Goal: Task Accomplishment & Management: Use online tool/utility

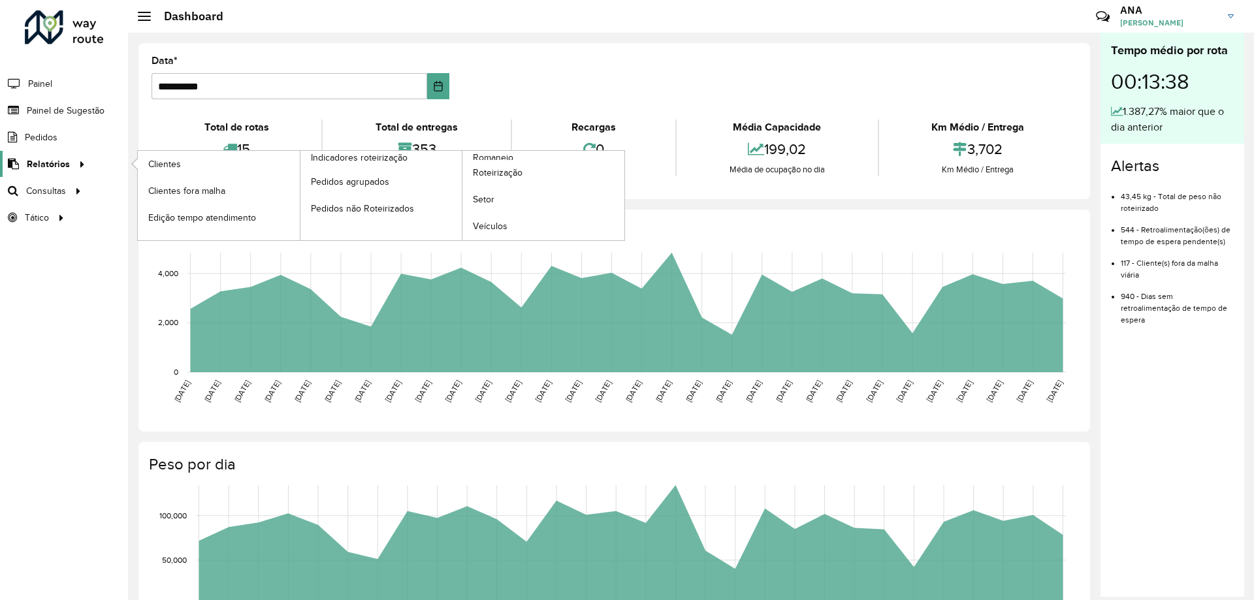
click at [48, 167] on span "Relatórios" at bounding box center [48, 164] width 43 height 14
click at [247, 220] on span "Edição tempo atendimento" at bounding box center [205, 218] width 114 height 14
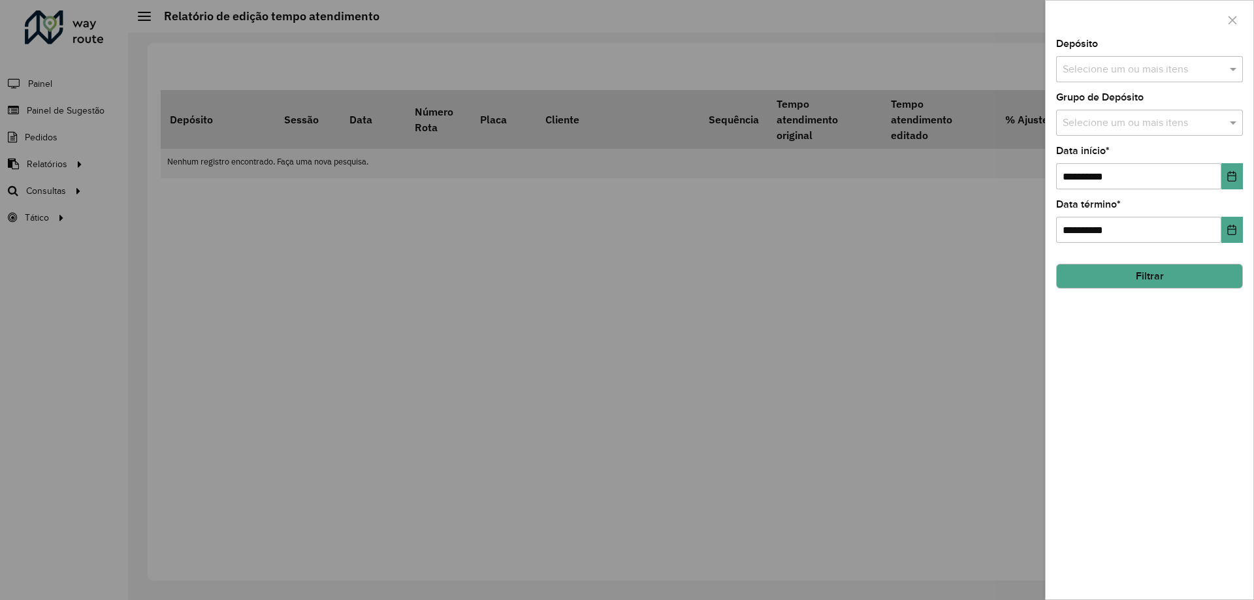
click at [1097, 76] on input "text" at bounding box center [1142, 70] width 167 height 16
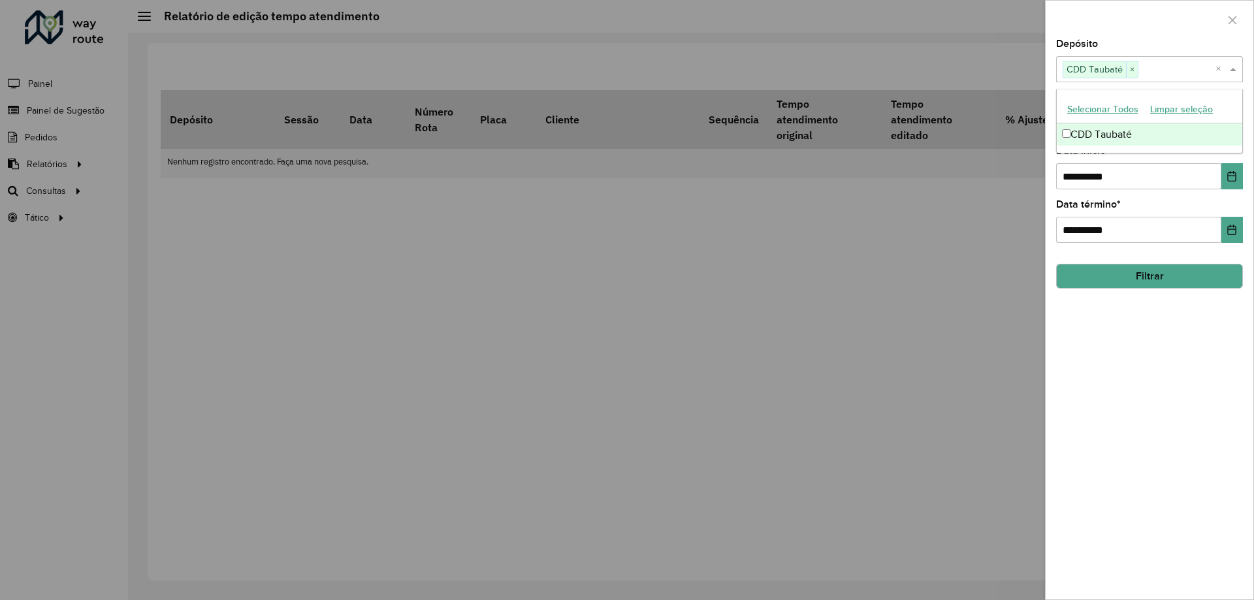
click at [1123, 353] on div "**********" at bounding box center [1149, 319] width 208 height 560
click at [1174, 111] on div "Selecione um ou mais itens" at bounding box center [1149, 123] width 187 height 26
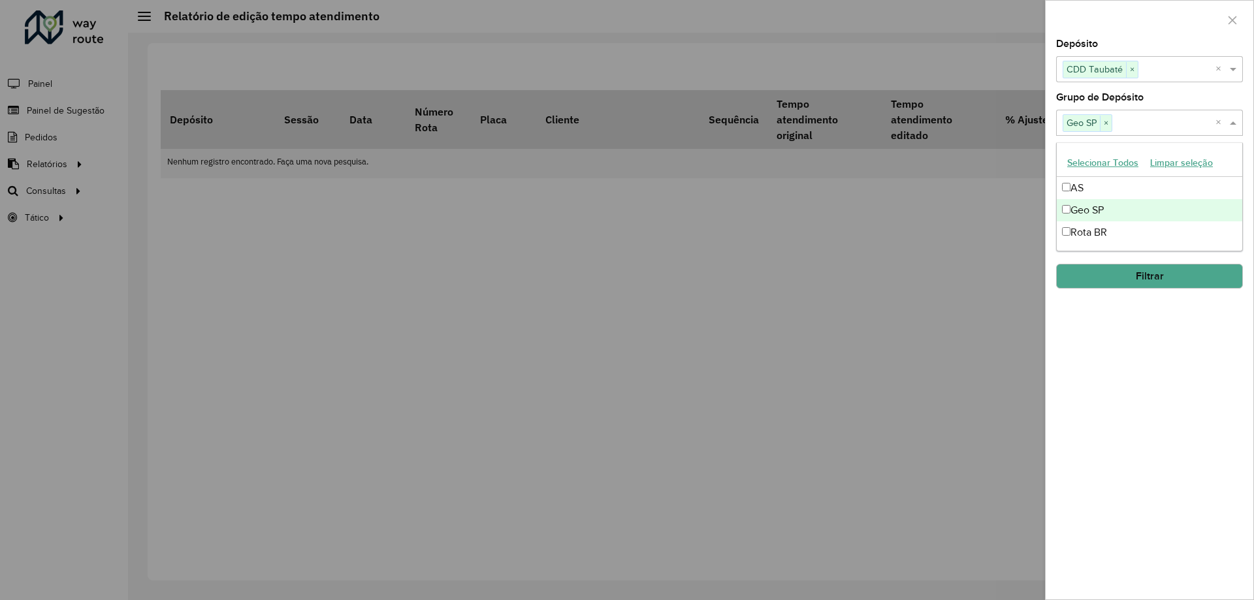
click at [1182, 348] on div "**********" at bounding box center [1149, 319] width 208 height 560
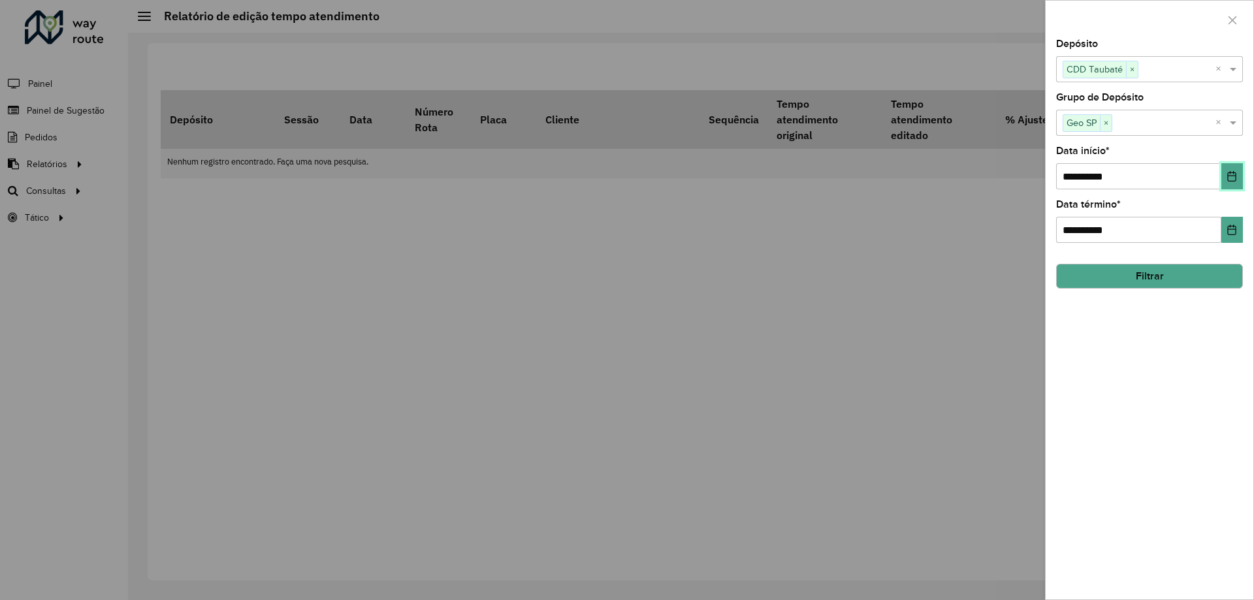
click at [1234, 173] on icon "Choose Date" at bounding box center [1232, 176] width 8 height 10
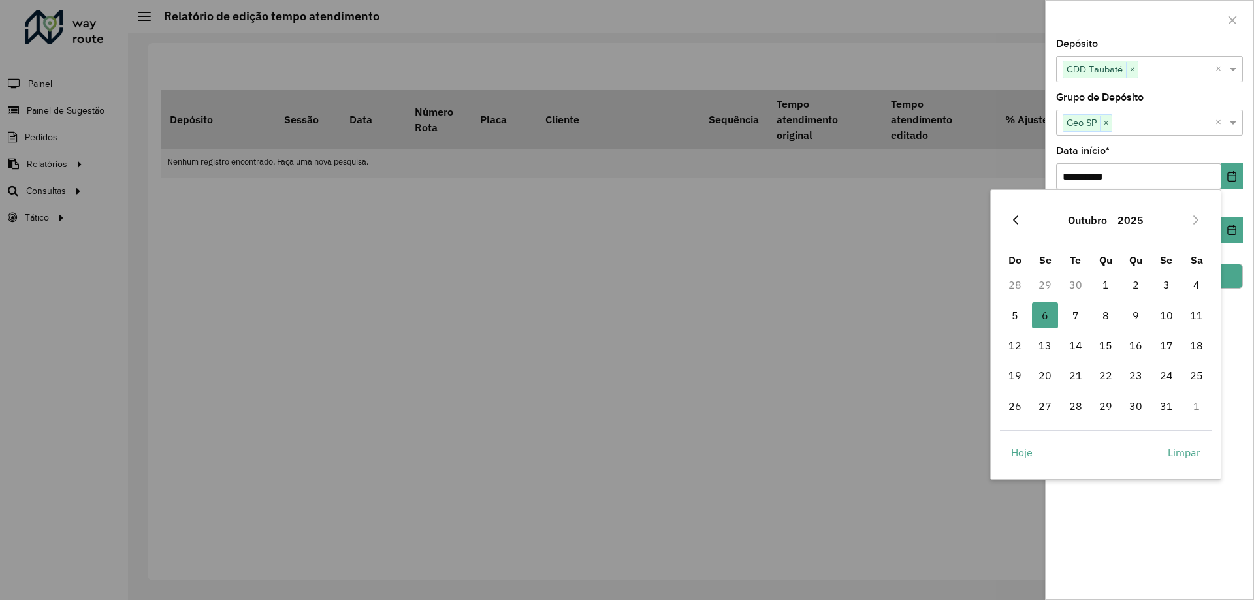
click at [1015, 217] on icon "Previous Month" at bounding box center [1015, 220] width 10 height 10
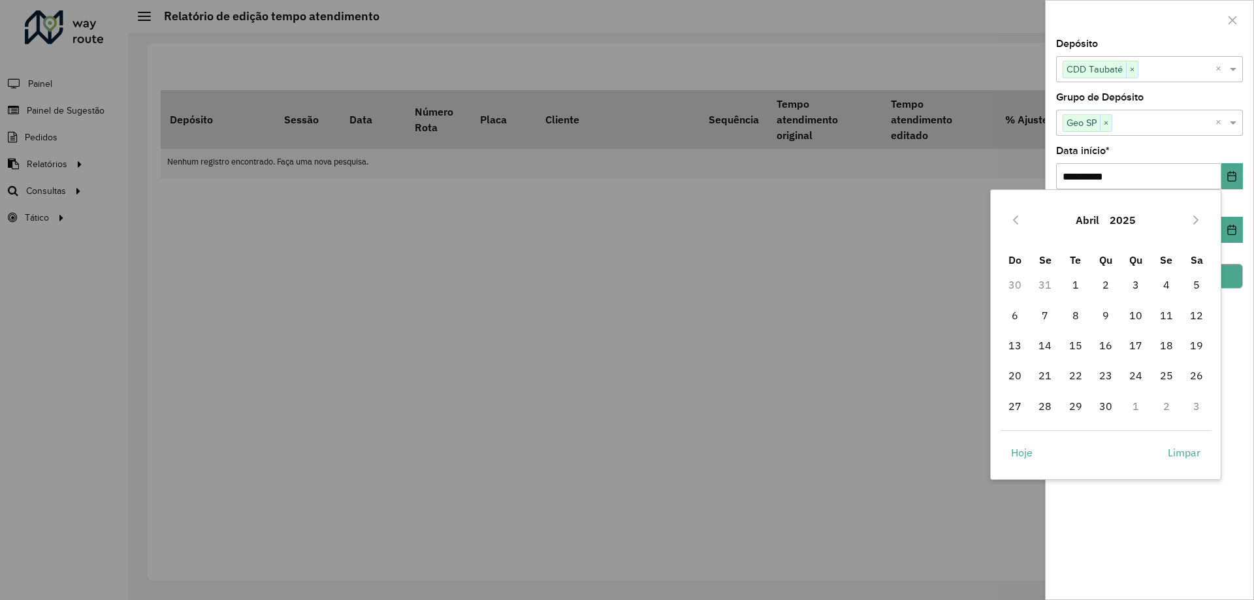
click at [1015, 217] on icon "Previous Month" at bounding box center [1015, 220] width 10 height 10
click at [1107, 283] on span "1" at bounding box center [1105, 285] width 26 height 26
type input "**********"
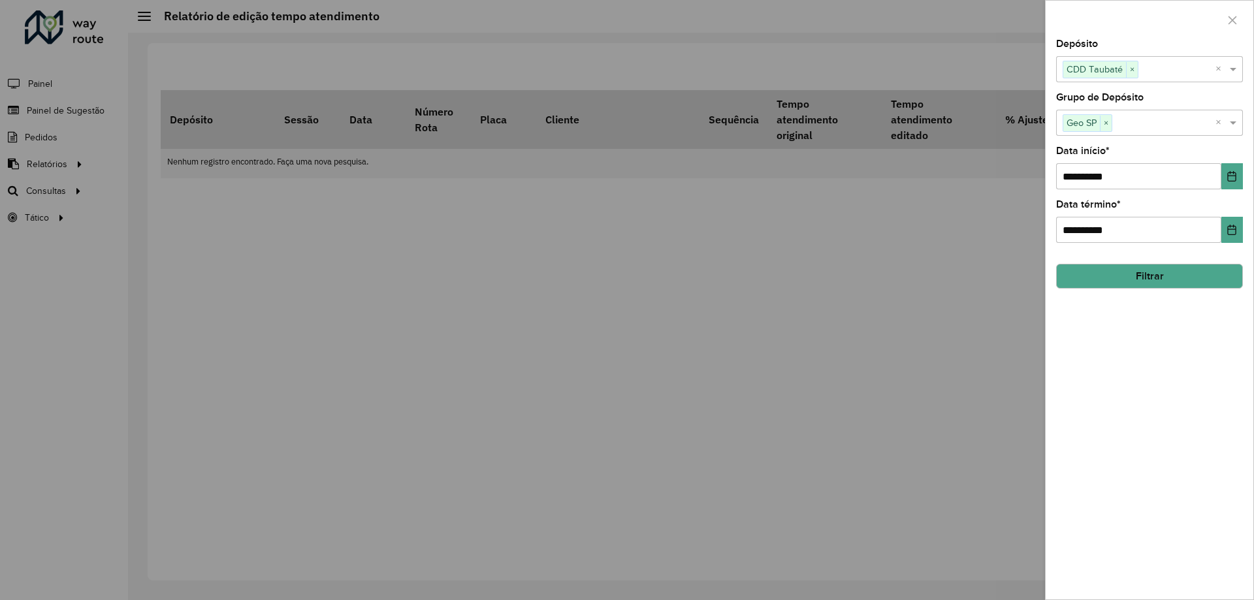
click at [1194, 276] on button "Filtrar" at bounding box center [1149, 276] width 187 height 25
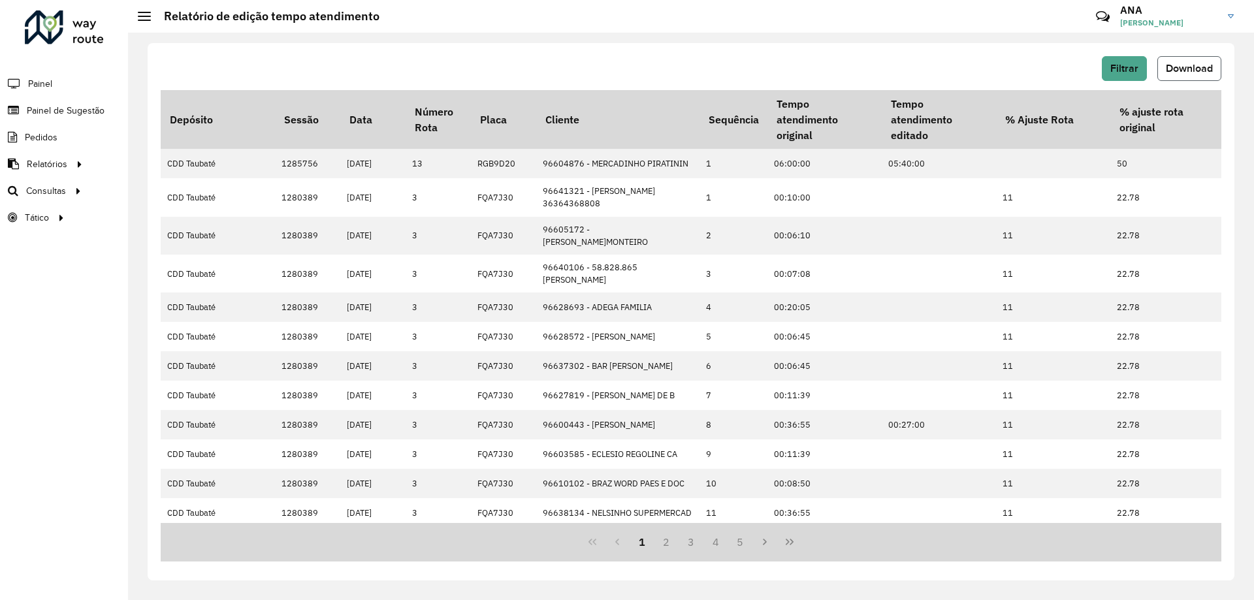
click at [1175, 68] on span "Download" at bounding box center [1189, 68] width 47 height 11
click at [169, 187] on span "Roteirização" at bounding box center [174, 191] width 53 height 14
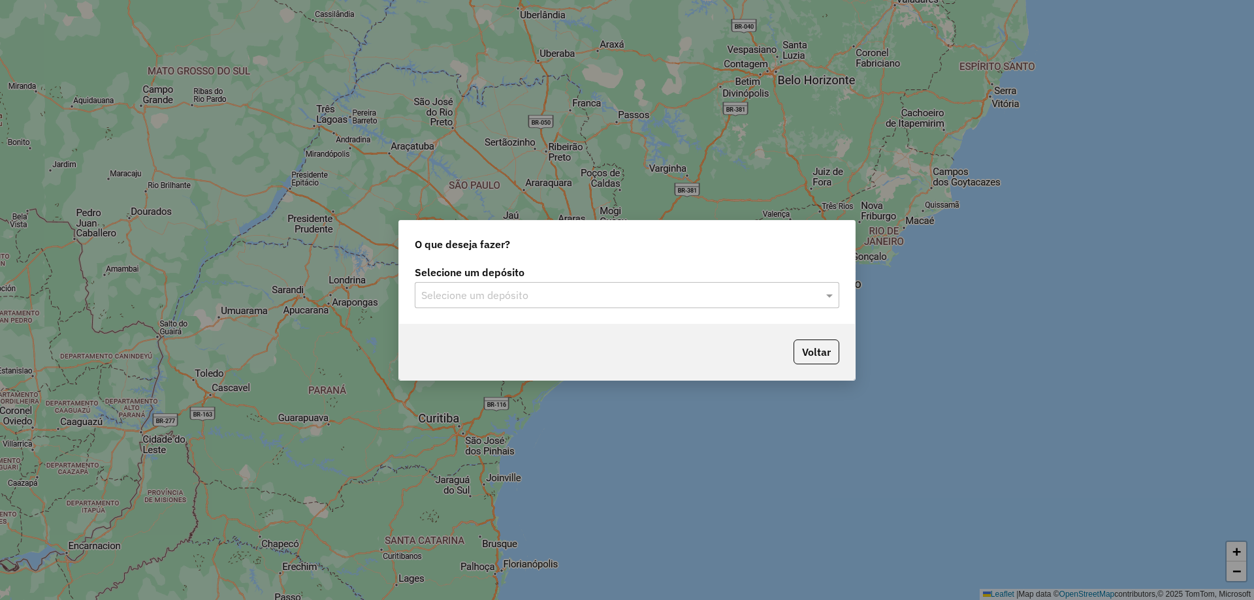
click at [716, 291] on input "text" at bounding box center [613, 296] width 385 height 16
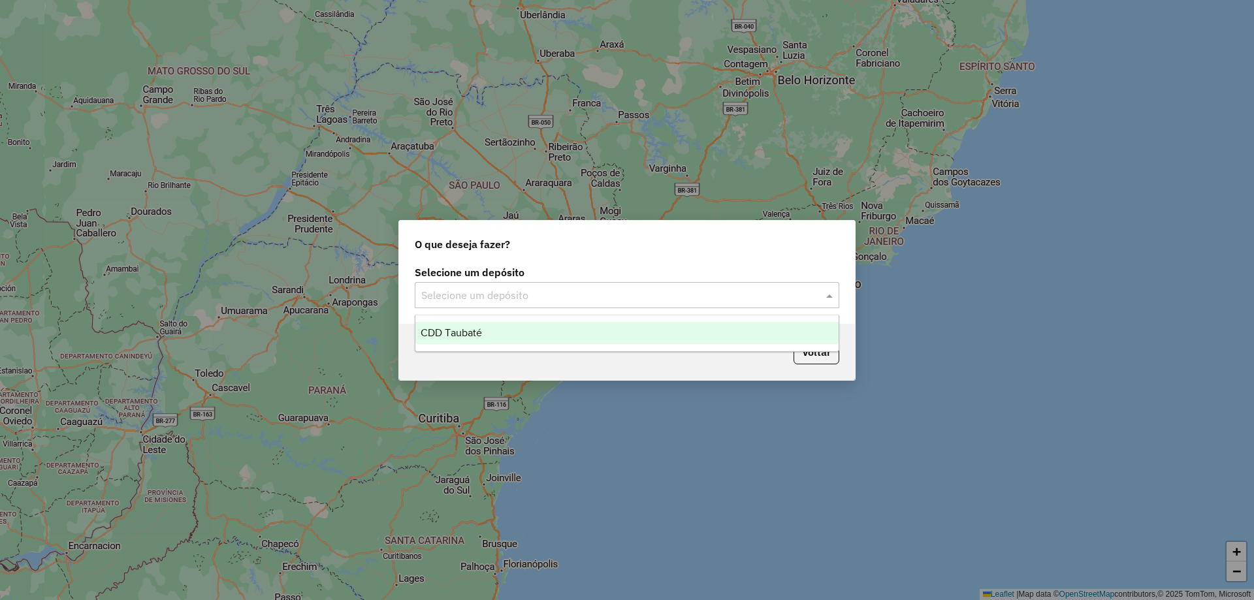
click at [686, 330] on div "CDD Taubaté" at bounding box center [626, 333] width 423 height 22
